Goal: Task Accomplishment & Management: Use online tool/utility

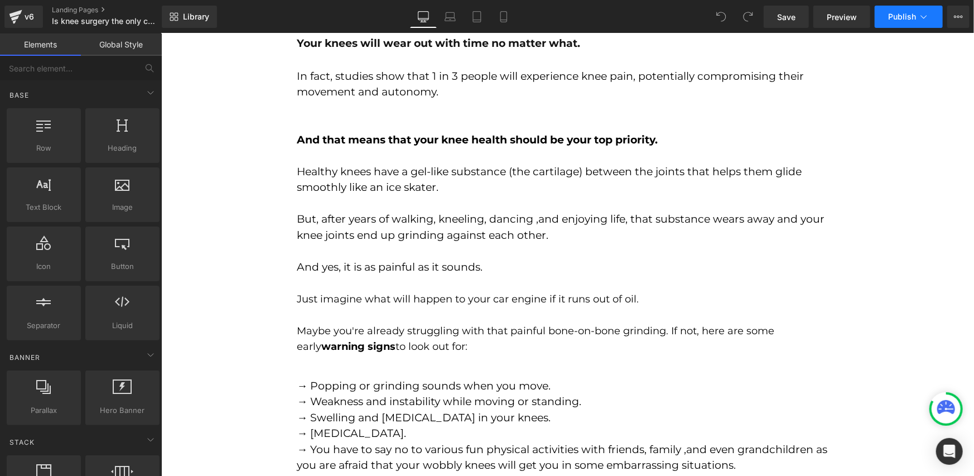
click at [894, 25] on button "Publish" at bounding box center [909, 17] width 68 height 22
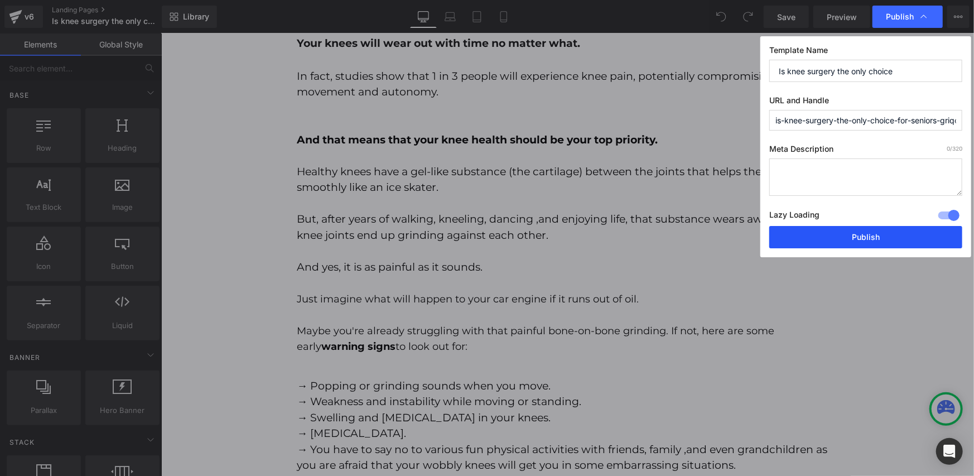
drag, startPoint x: 836, startPoint y: 233, endPoint x: 431, endPoint y: 205, distance: 406.0
click at [836, 233] on button "Publish" at bounding box center [865, 237] width 193 height 22
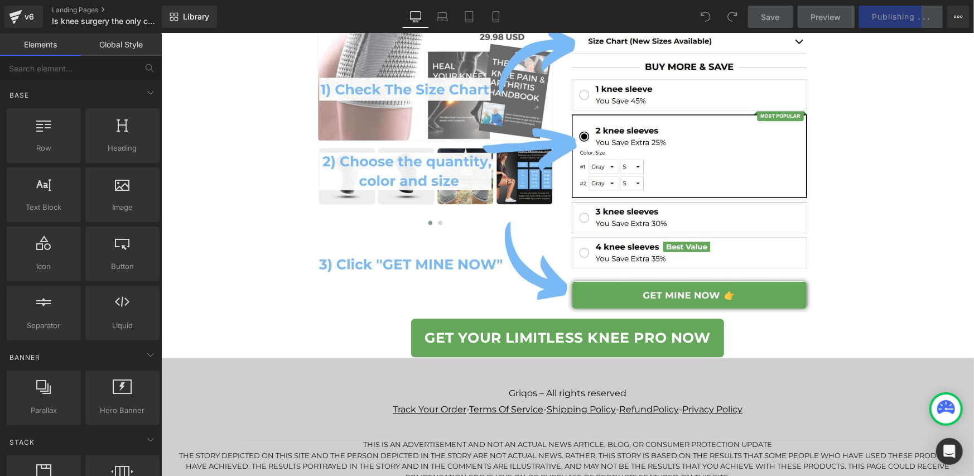
scroll to position [6797, 0]
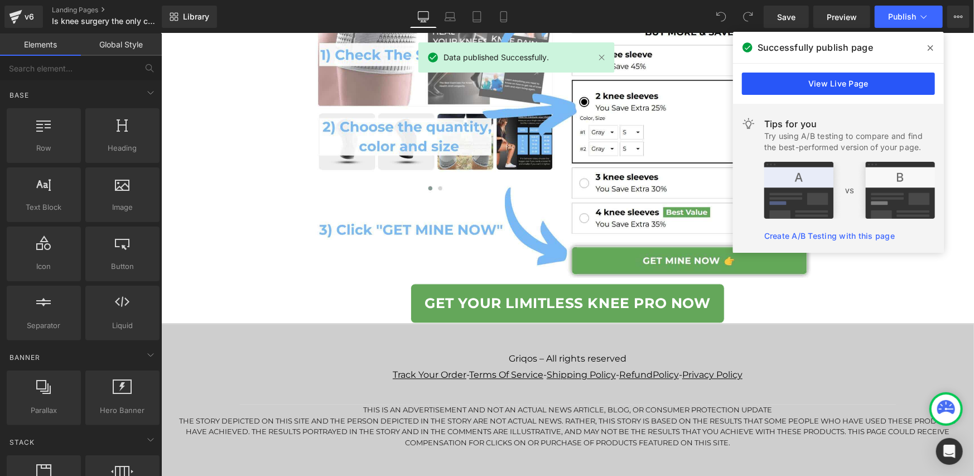
click at [861, 76] on link "View Live Page" at bounding box center [838, 84] width 193 height 22
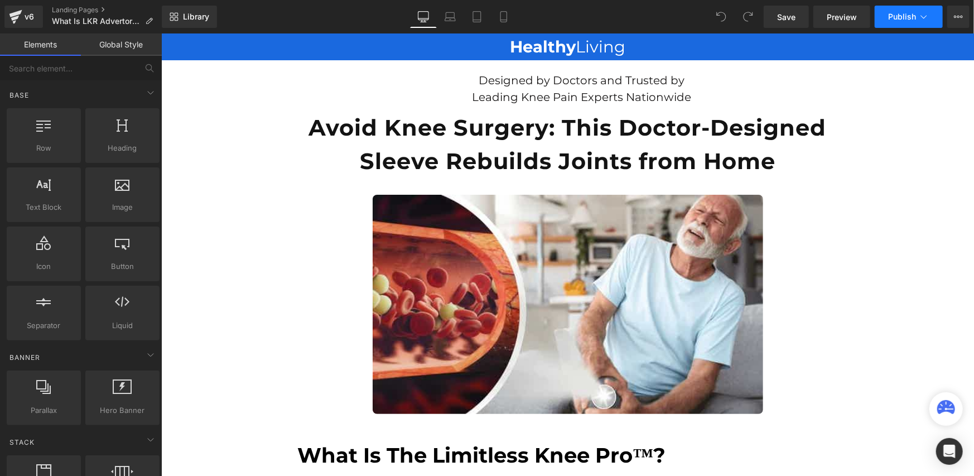
click at [890, 22] on button "Publish" at bounding box center [909, 17] width 68 height 22
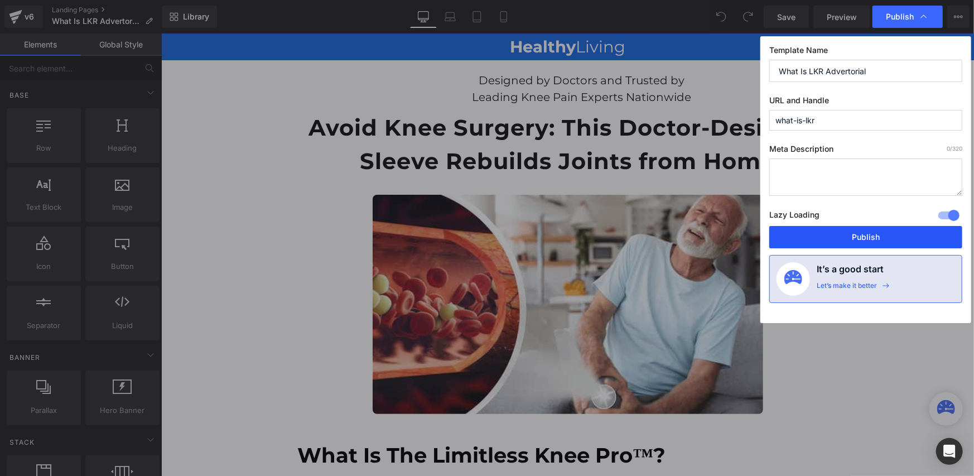
click at [827, 238] on button "Publish" at bounding box center [865, 237] width 193 height 22
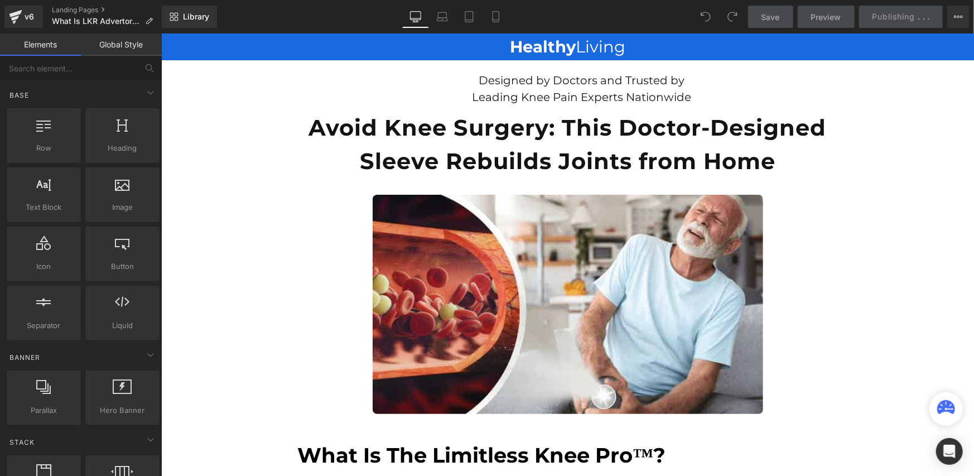
scroll to position [558, 0]
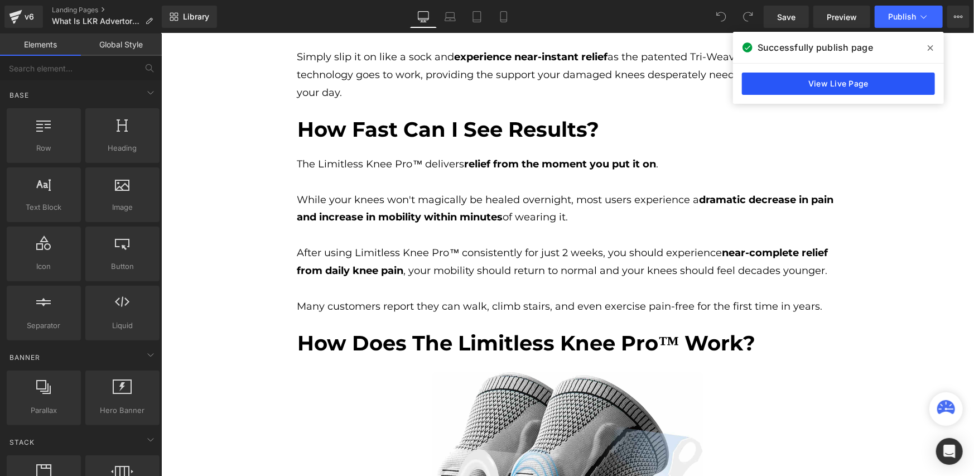
click at [776, 83] on link "View Live Page" at bounding box center [838, 84] width 193 height 22
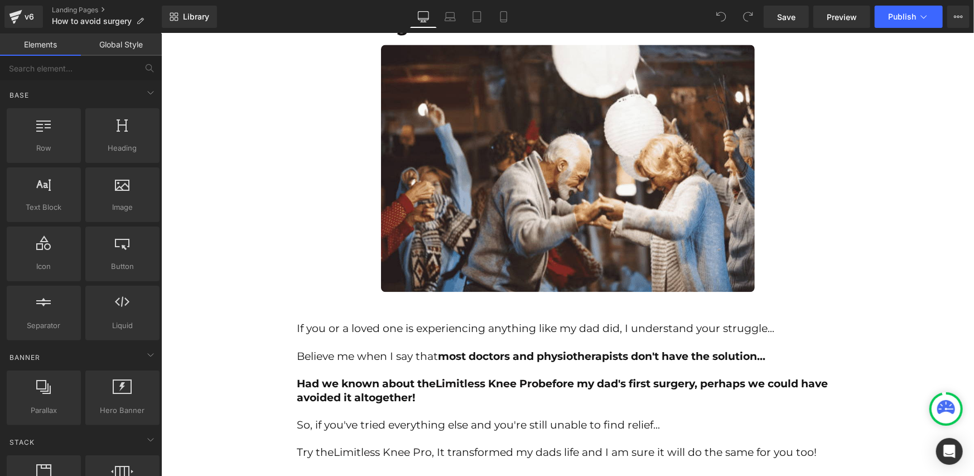
scroll to position [7600, 0]
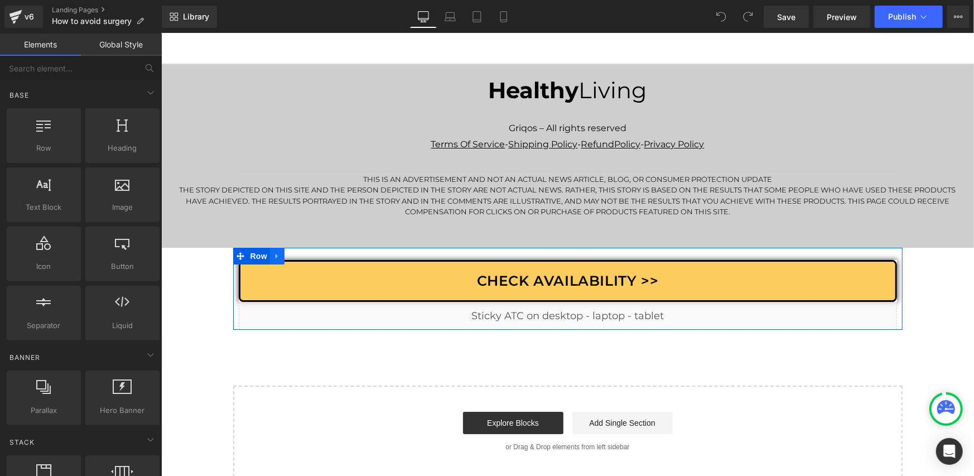
click at [273, 251] on icon at bounding box center [277, 255] width 8 height 8
click at [302, 252] on icon at bounding box center [306, 256] width 8 height 8
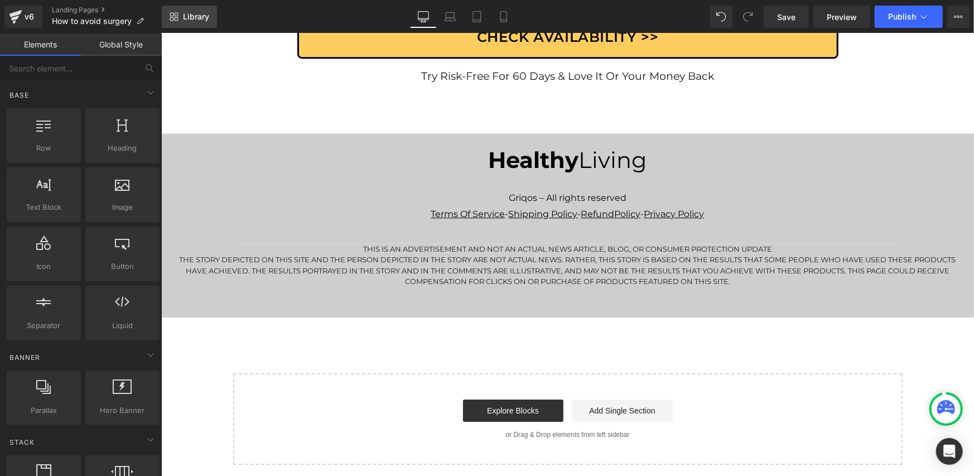
scroll to position [7512, 0]
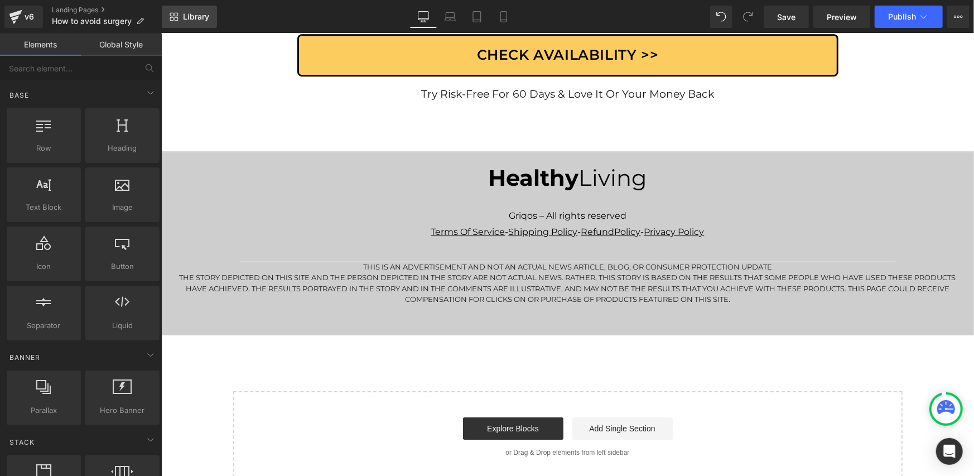
click at [201, 21] on link "Library" at bounding box center [189, 17] width 55 height 22
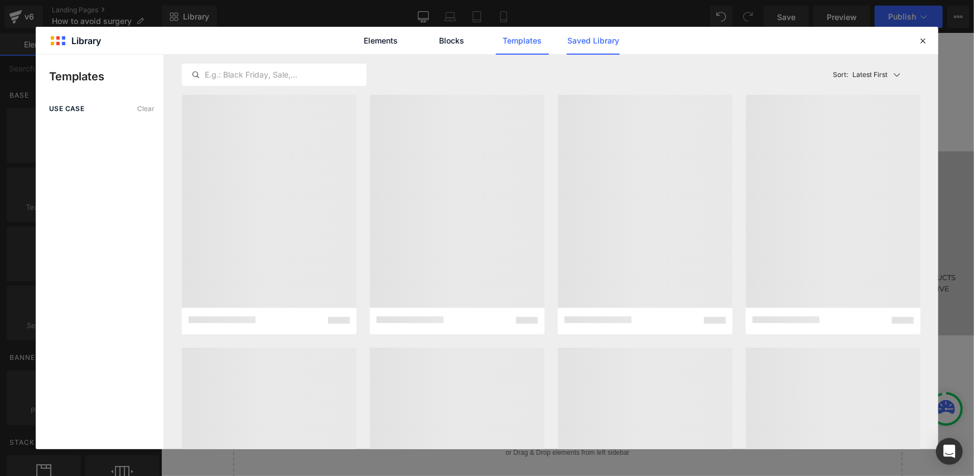
click at [572, 36] on link "Saved Library" at bounding box center [593, 41] width 53 height 28
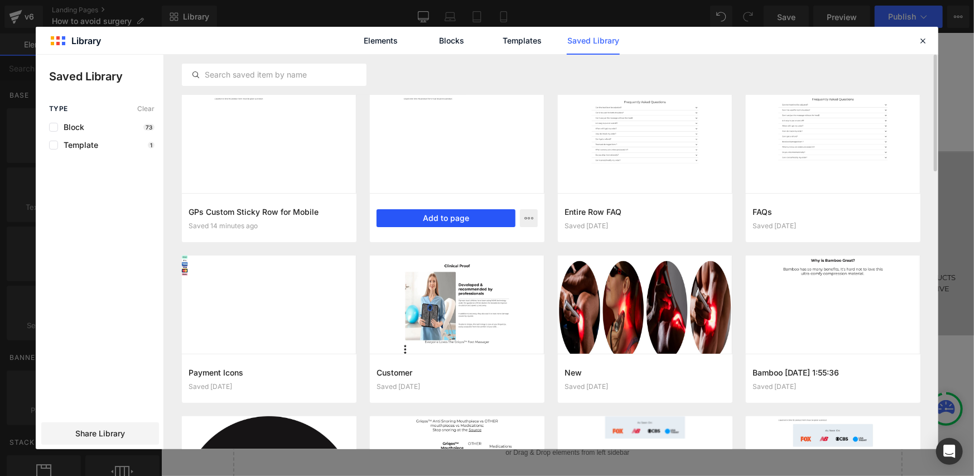
click at [457, 224] on button "Add to page" at bounding box center [446, 218] width 139 height 18
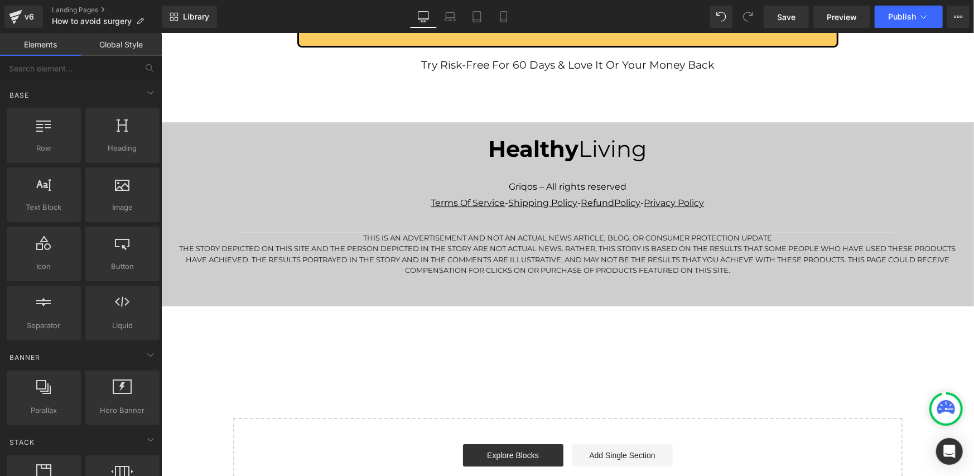
scroll to position [7573, 0]
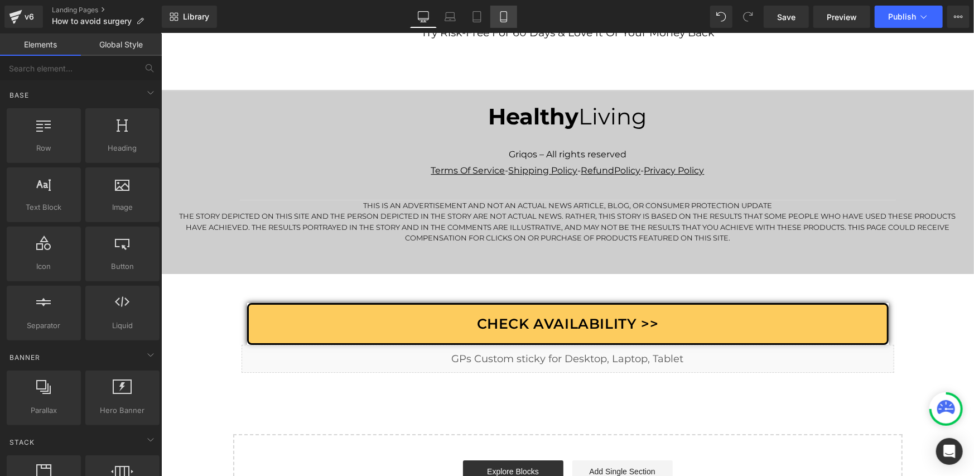
click at [504, 16] on icon at bounding box center [503, 16] width 11 height 11
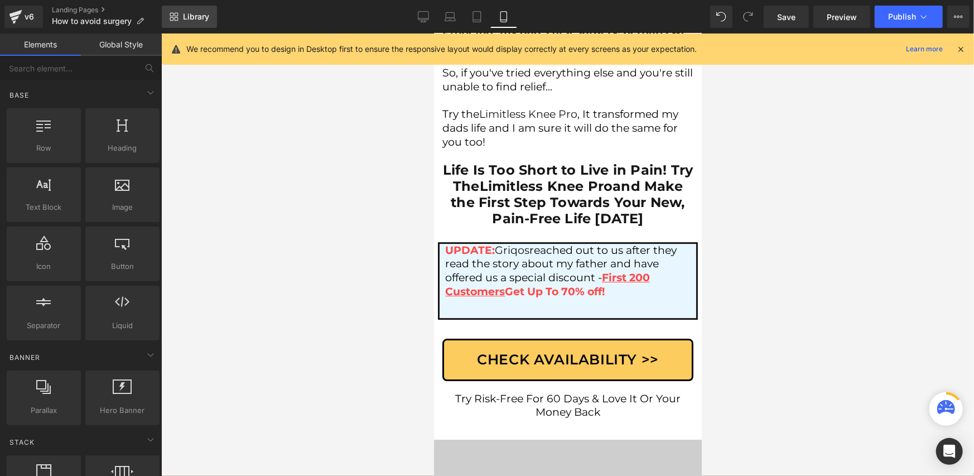
click at [180, 18] on link "Library" at bounding box center [189, 17] width 55 height 22
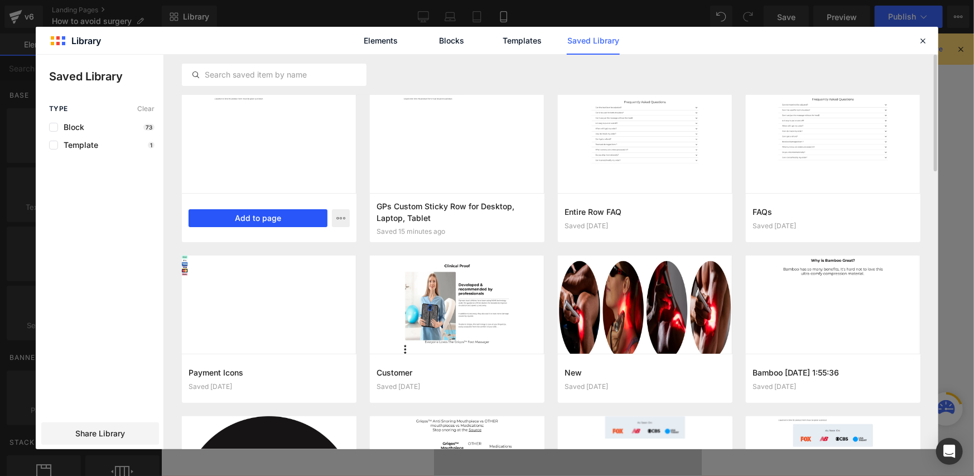
click at [281, 216] on button "Add to page" at bounding box center [258, 218] width 139 height 18
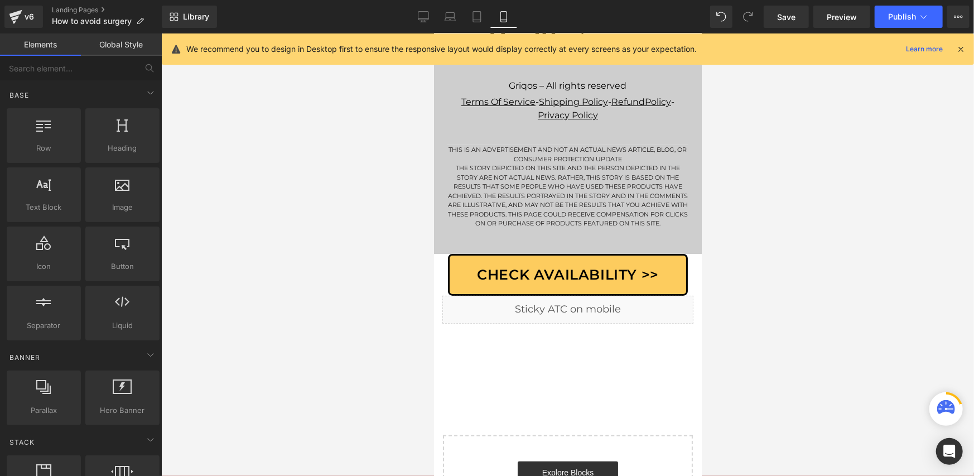
scroll to position [8090, 0]
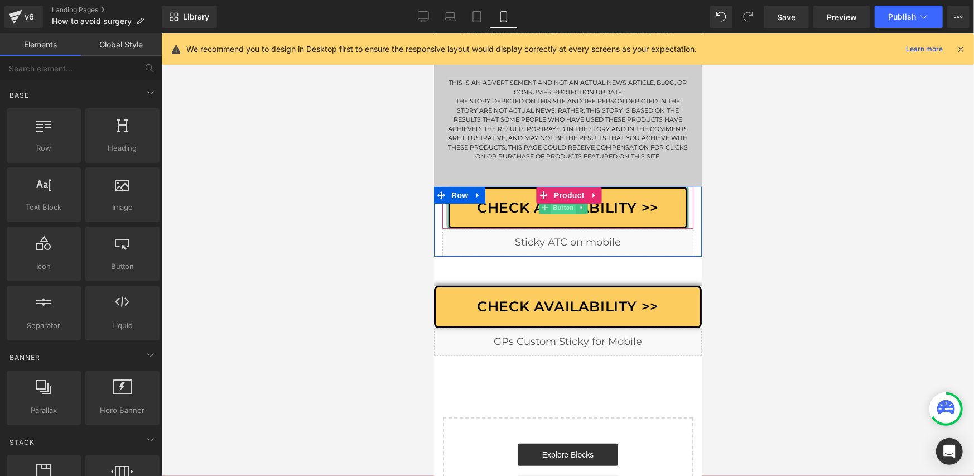
click at [632, 197] on span "Check availability >>" at bounding box center [568, 207] width 182 height 21
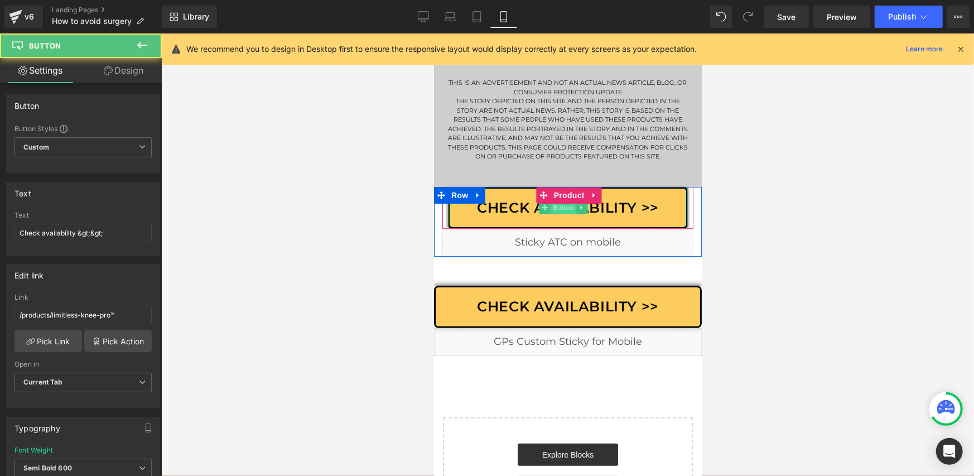
click at [564, 200] on span "Button" at bounding box center [564, 206] width 26 height 13
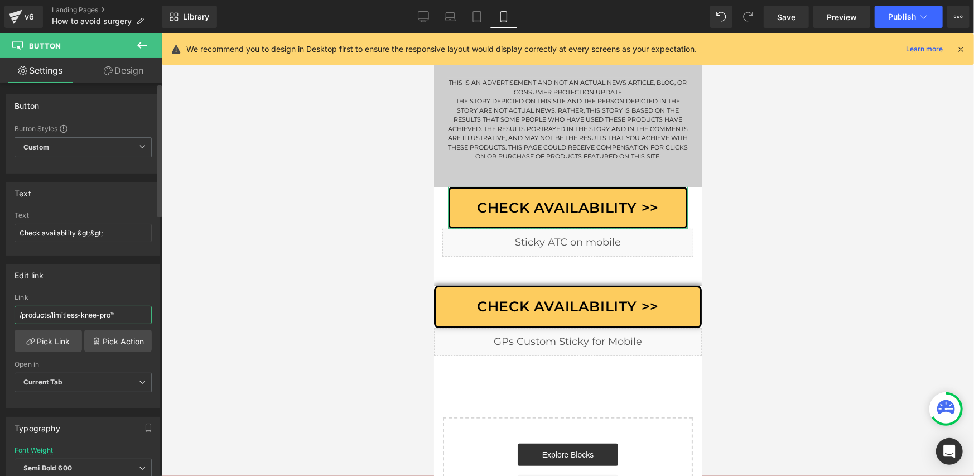
click at [60, 311] on input "/products/limitless-knee-pro™" at bounding box center [83, 315] width 137 height 18
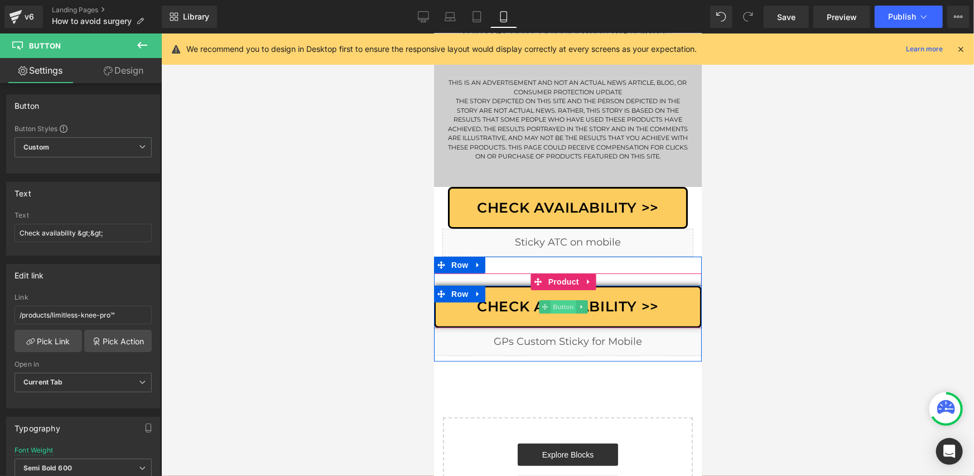
click at [565, 300] on span "Button" at bounding box center [564, 306] width 26 height 13
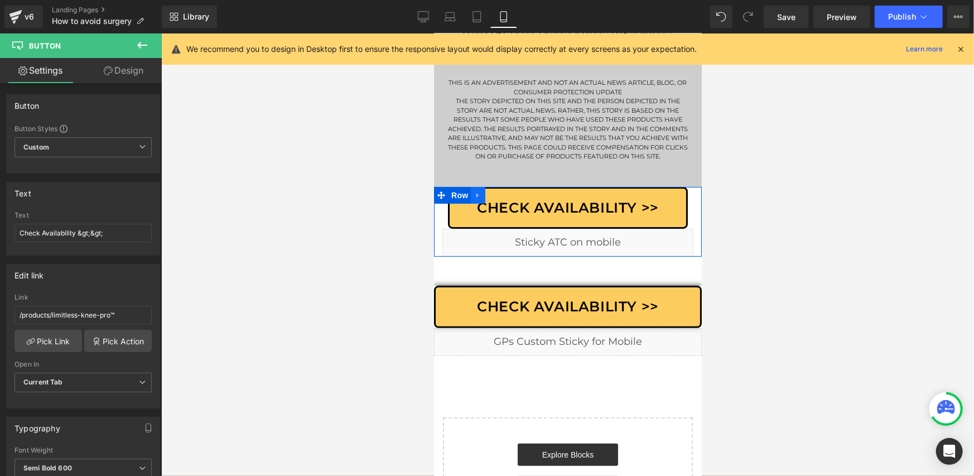
click at [479, 190] on icon at bounding box center [478, 194] width 8 height 8
click at [504, 191] on icon at bounding box center [507, 195] width 8 height 8
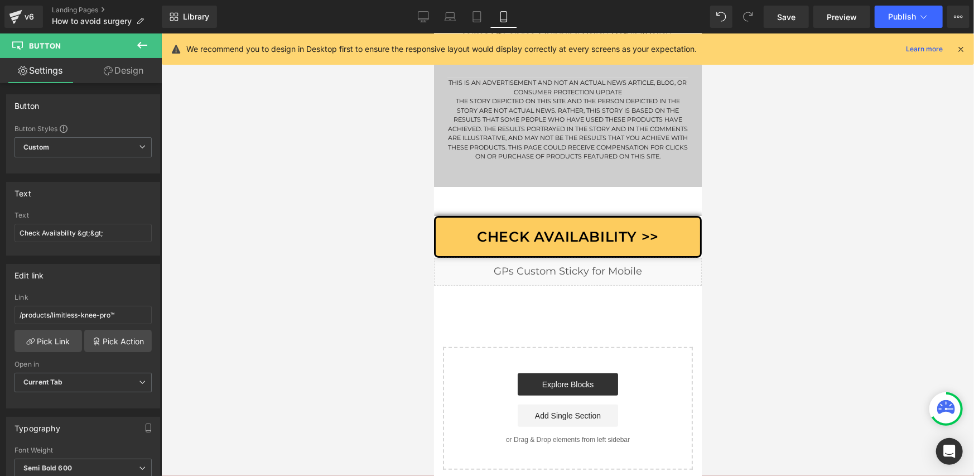
scroll to position [8063, 0]
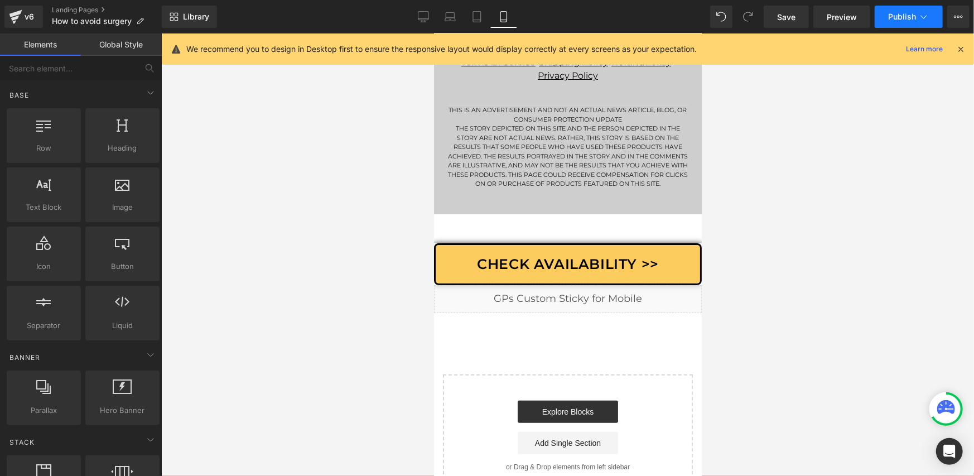
click at [919, 15] on icon at bounding box center [923, 16] width 11 height 11
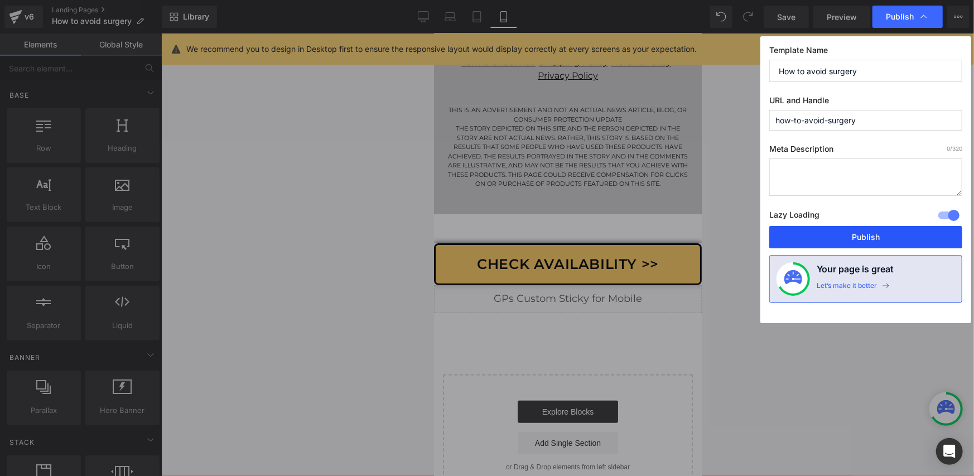
click at [811, 230] on button "Publish" at bounding box center [865, 237] width 193 height 22
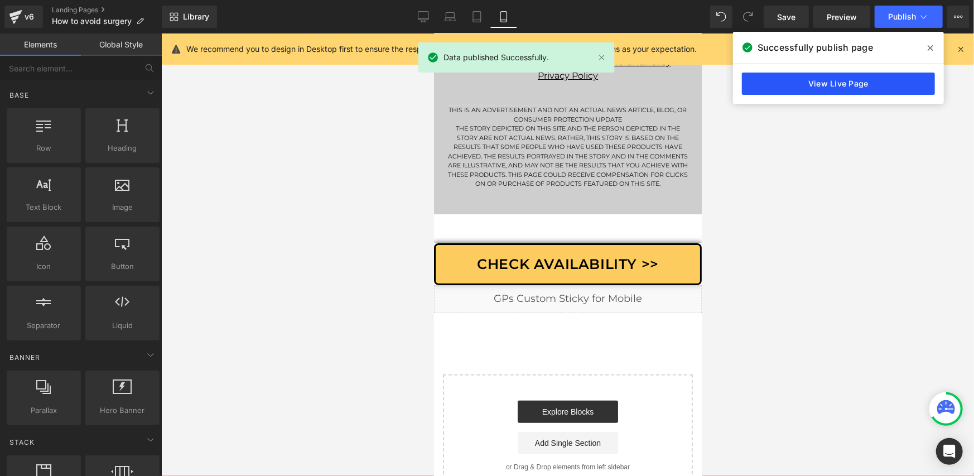
click at [788, 85] on link "View Live Page" at bounding box center [838, 84] width 193 height 22
